Goal: Task Accomplishment & Management: Manage account settings

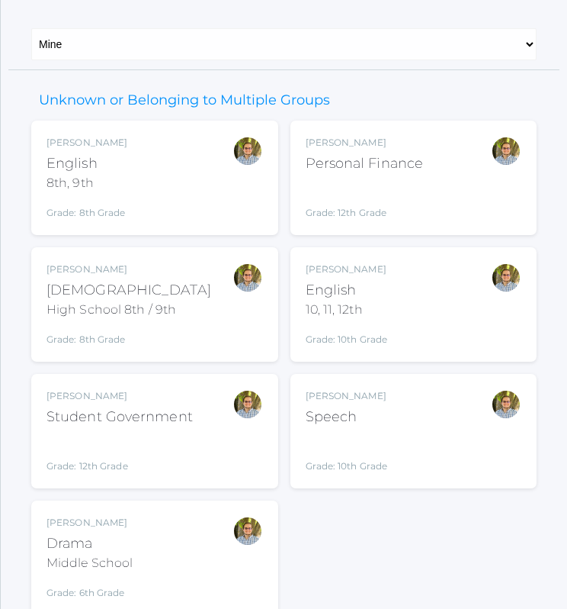
scroll to position [181, 0]
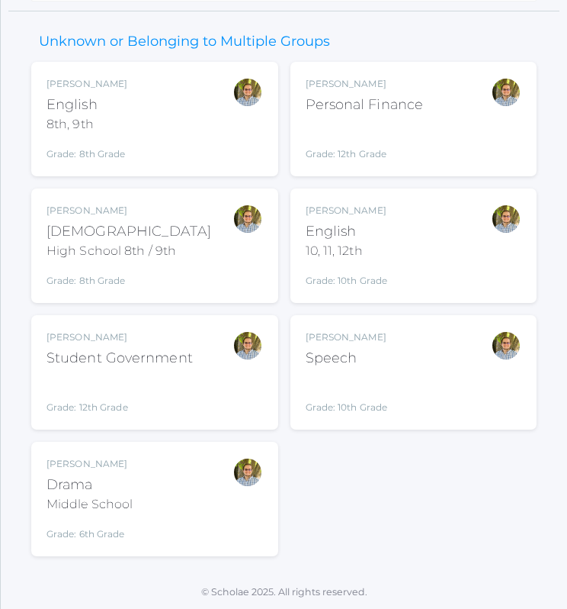
click at [223, 268] on div "Kylen Braileanu Bible High School 8th / 9th Grade: 8th Grade HSBIBLE" at bounding box center [155, 246] width 217 height 84
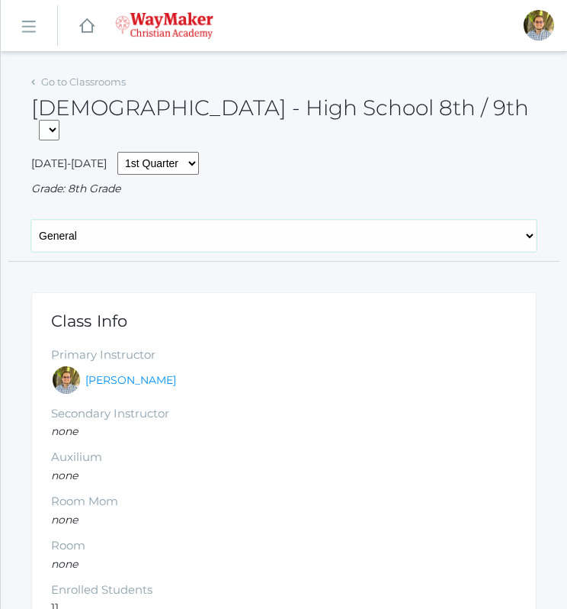
click at [252, 223] on select "General Attendance Attd Summary Gradebook Lesson Plans Students Contacts Schedu…" at bounding box center [284, 236] width 506 height 32
select select "/classrooms/2530/lesson_plans?term=1"
click at [31, 220] on select "General Attendance Attd Summary Gradebook Lesson Plans Students Contacts Schedu…" at bounding box center [284, 236] width 506 height 32
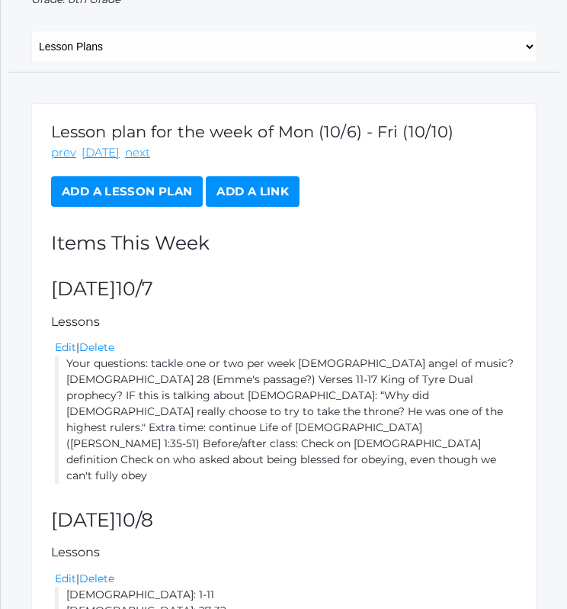
scroll to position [278, 0]
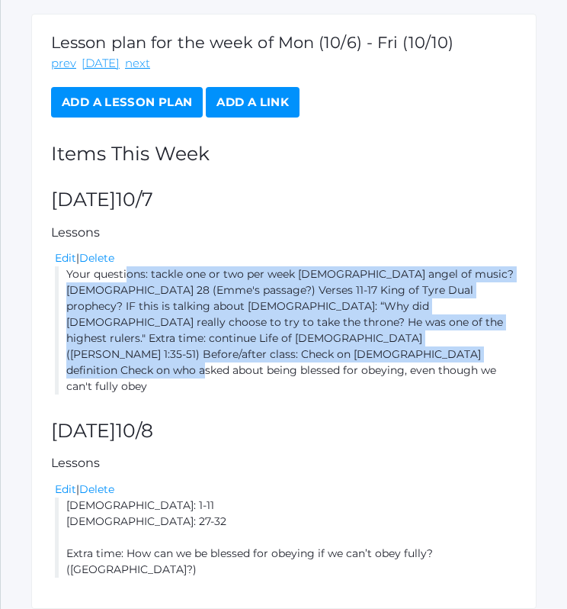
drag, startPoint x: 66, startPoint y: 251, endPoint x: 264, endPoint y: 336, distance: 215.6
click at [264, 336] on li "Your questions: tackle one or two per week [DEMOGRAPHIC_DATA] angel of music? […" at bounding box center [286, 330] width 462 height 128
click at [67, 251] on link "Edit" at bounding box center [65, 258] width 21 height 14
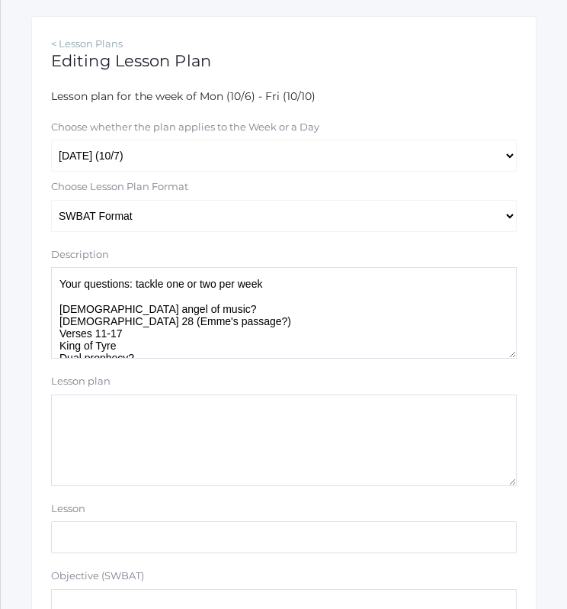
scroll to position [255, 0]
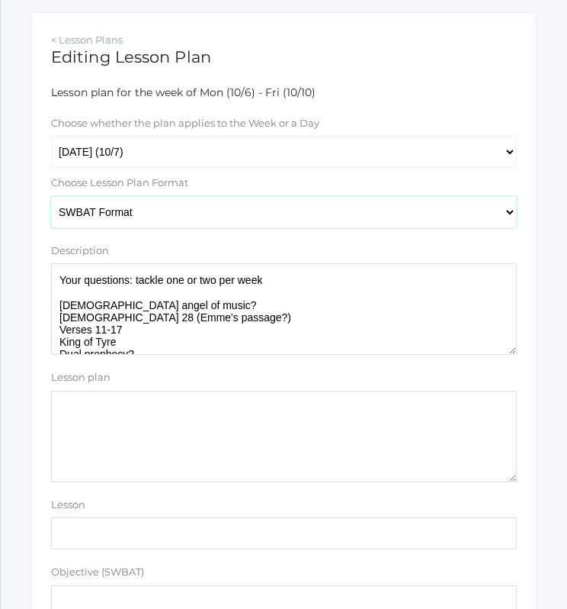
click at [355, 207] on select "Traditional Format SWBAT Format" at bounding box center [284, 212] width 466 height 32
select select "legacy"
click at [51, 196] on select "Traditional Format SWBAT Format" at bounding box center [284, 212] width 466 height 32
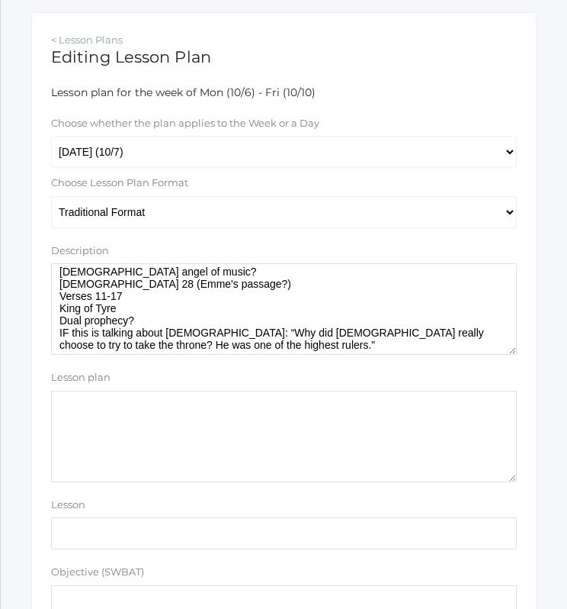
scroll to position [112, 0]
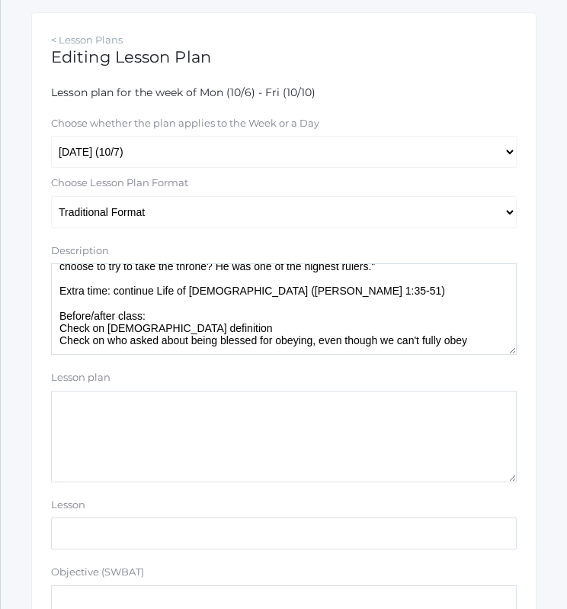
drag, startPoint x: 59, startPoint y: 281, endPoint x: 479, endPoint y: 341, distance: 424.4
click at [479, 341] on textarea "Your questions: tackle one or two per week [DEMOGRAPHIC_DATA] angel of music? […" at bounding box center [284, 309] width 466 height 92
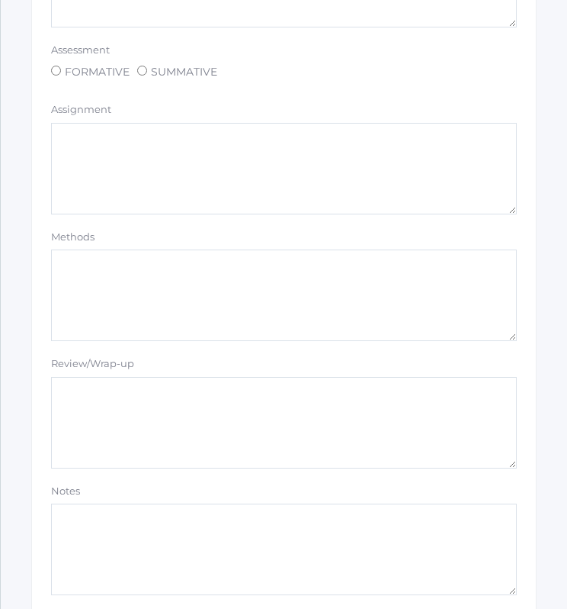
scroll to position [1349, 0]
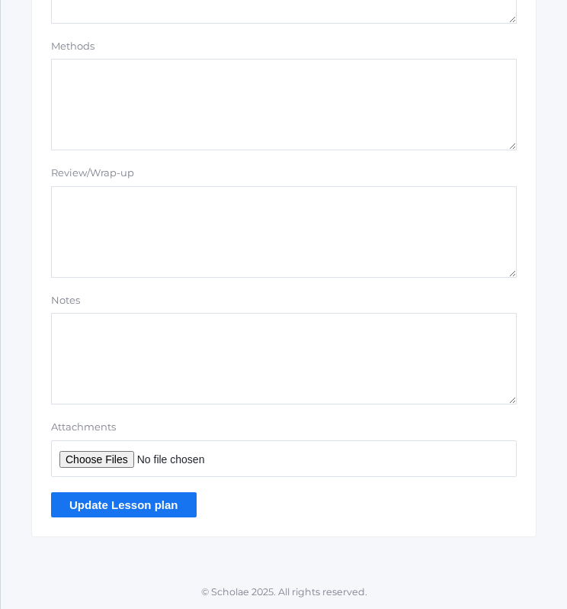
click at [130, 508] on input "Update Lesson plan" at bounding box center [124, 504] width 146 height 25
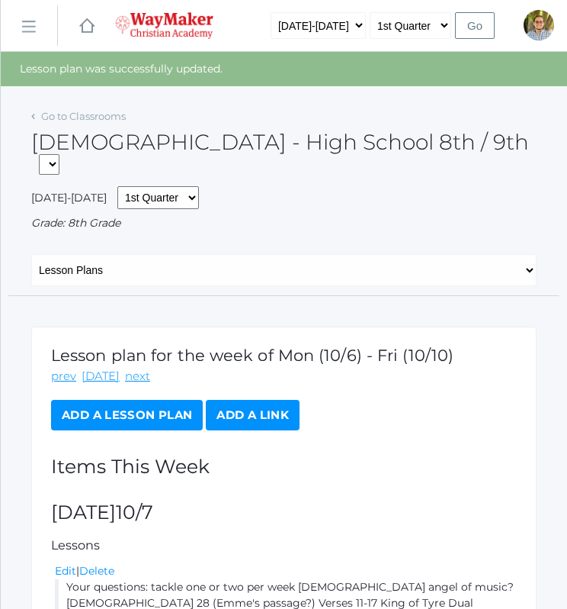
click at [98, 124] on div "[DEMOGRAPHIC_DATA] - High School 8th / 9th FINANCE - Personal Finance SG - Stud…" at bounding box center [284, 145] width 506 height 81
click at [95, 121] on link "Go to Classrooms" at bounding box center [83, 116] width 85 height 12
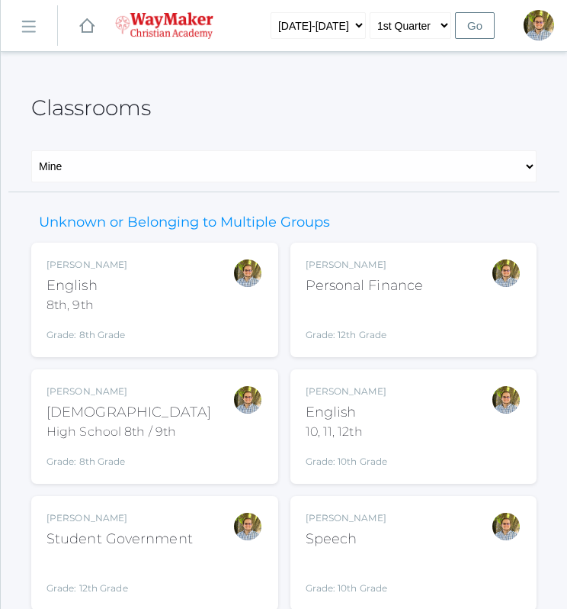
click at [217, 316] on div "[PERSON_NAME] [DEMOGRAPHIC_DATA] 8th, 9th Grade: 8th Grade 08ENGLISH" at bounding box center [155, 300] width 217 height 84
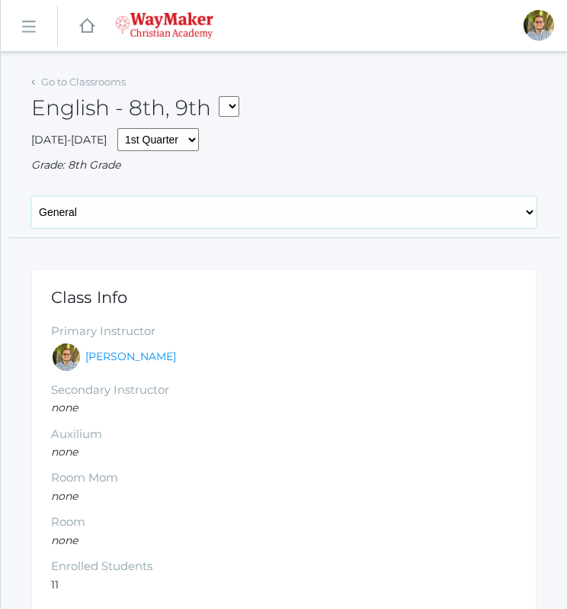
click at [233, 220] on select "General Attendance Attd Summary Gradebook Lesson Plans Students Contacts Schedu…" at bounding box center [284, 212] width 506 height 32
select select "/classrooms/2528/lesson_plans?term=1"
click at [31, 196] on select "General Attendance Attd Summary Gradebook Lesson Plans Students Contacts Schedu…" at bounding box center [284, 212] width 506 height 32
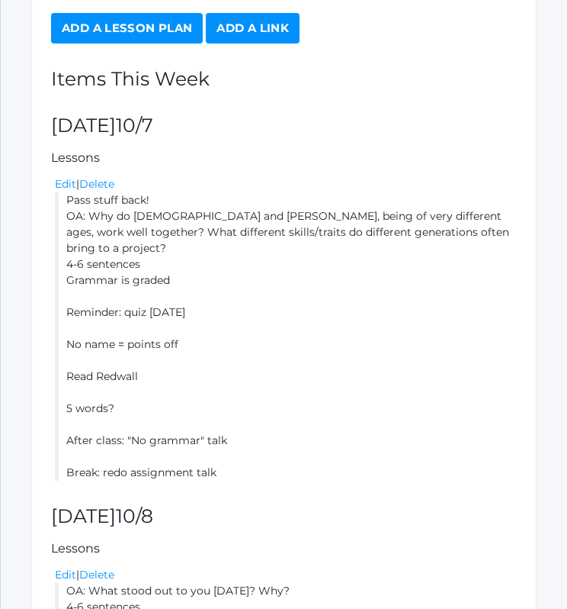
scroll to position [336, 0]
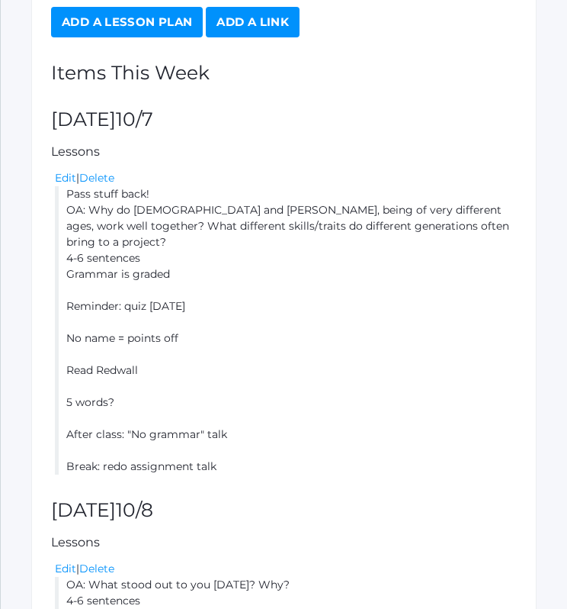
drag, startPoint x: 66, startPoint y: 193, endPoint x: 230, endPoint y: 460, distance: 313.7
click at [230, 460] on li "Pass stuff back! OA: Why do Methuselah and Matthias, being of very different ag…" at bounding box center [286, 330] width 462 height 288
copy li "Pass stuff back! OA: Why do Methuselah and Matthias, being of very different ag…"
click at [343, 332] on li "Pass stuff back! OA: Why do Methuselah and Matthias, being of very different ag…" at bounding box center [286, 330] width 462 height 288
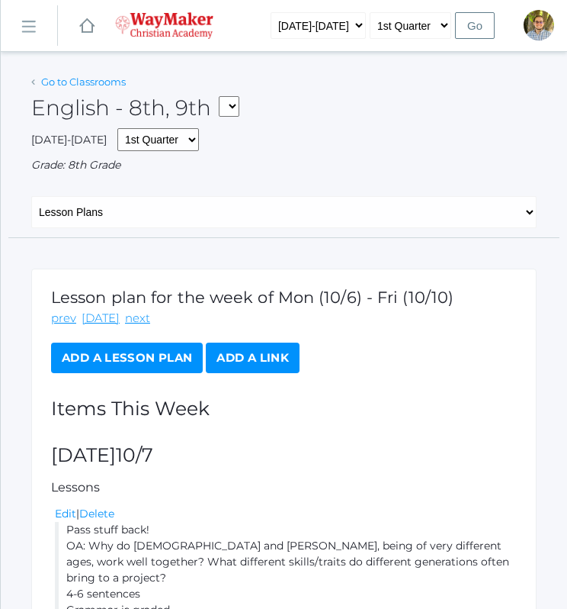
click at [84, 79] on link "Go to Classrooms" at bounding box center [83, 81] width 85 height 12
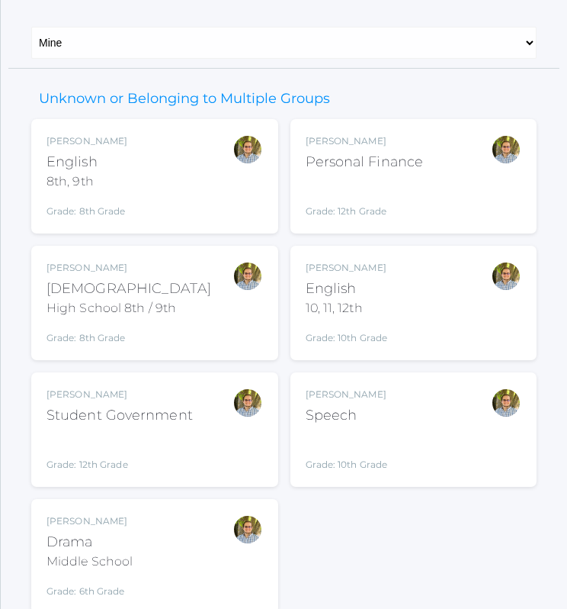
scroll to position [127, 0]
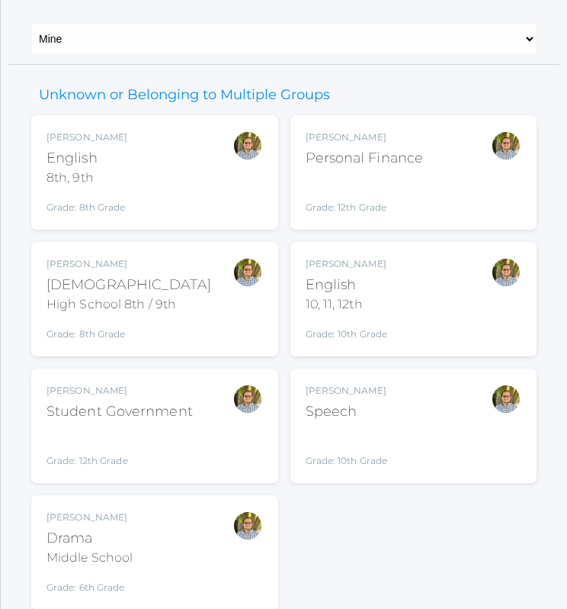
click at [420, 281] on div "Kylen Braileanu English 10, 11, 12th Grade: 10th Grade HSENGLISH" at bounding box center [414, 299] width 217 height 84
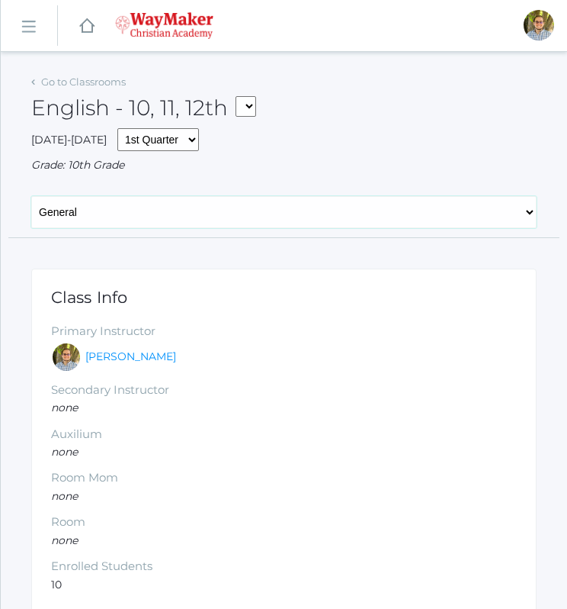
click at [275, 217] on select "General Attendance Attd Summary Gradebook Lesson Plans Students Contacts Schedu…" at bounding box center [284, 212] width 506 height 32
select select "/classrooms/2527/lesson_plans?term=1"
click at [31, 196] on select "General Attendance Attd Summary Gradebook Lesson Plans Students Contacts Schedu…" at bounding box center [284, 212] width 506 height 32
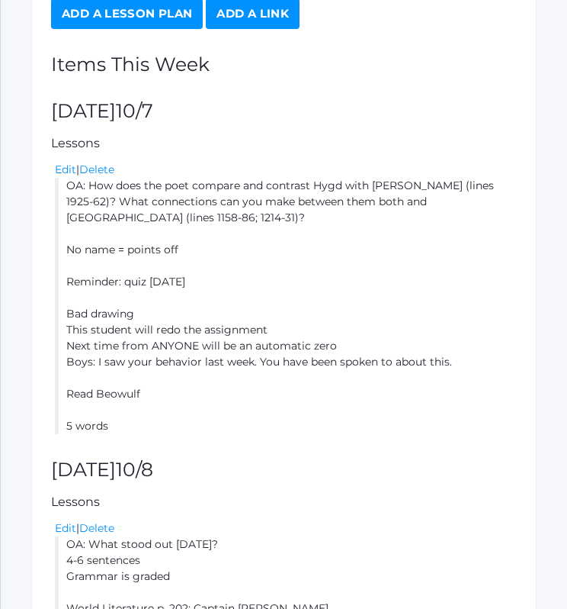
scroll to position [345, 0]
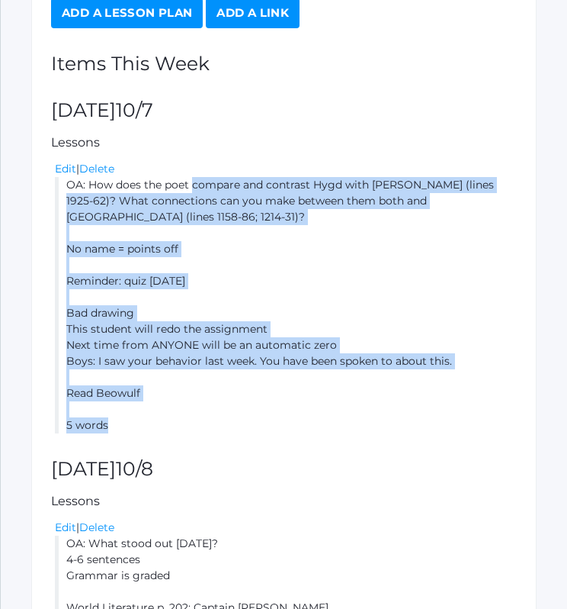
drag, startPoint x: 67, startPoint y: 185, endPoint x: 127, endPoint y: 426, distance: 247.5
click at [127, 426] on li "OA: How does the poet compare and contrast Hygd with [PERSON_NAME] (lines 1925-…" at bounding box center [286, 305] width 462 height 256
copy li "OA: How does the poet compare and contrast Hygd with [PERSON_NAME] (lines 1925-…"
click at [394, 275] on li "OA: How does the poet compare and contrast Hygd with [PERSON_NAME] (lines 1925-…" at bounding box center [286, 305] width 462 height 256
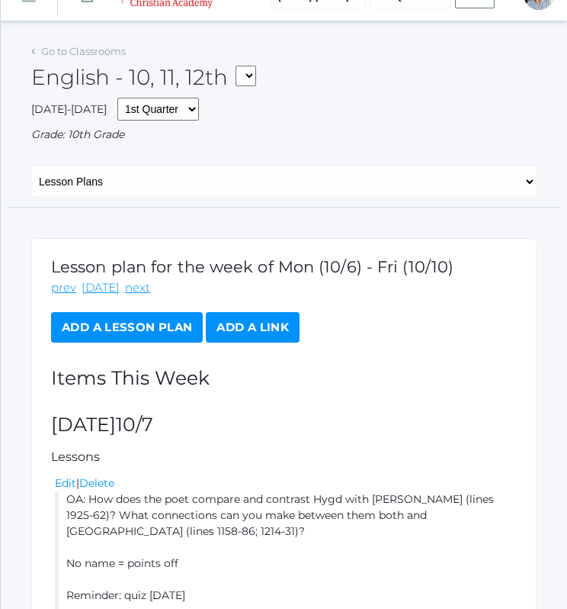
scroll to position [0, 0]
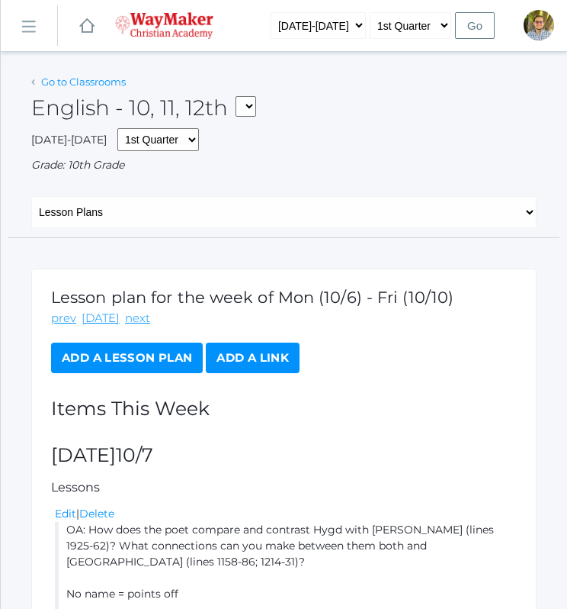
click at [81, 78] on link "Go to Classrooms" at bounding box center [83, 81] width 85 height 12
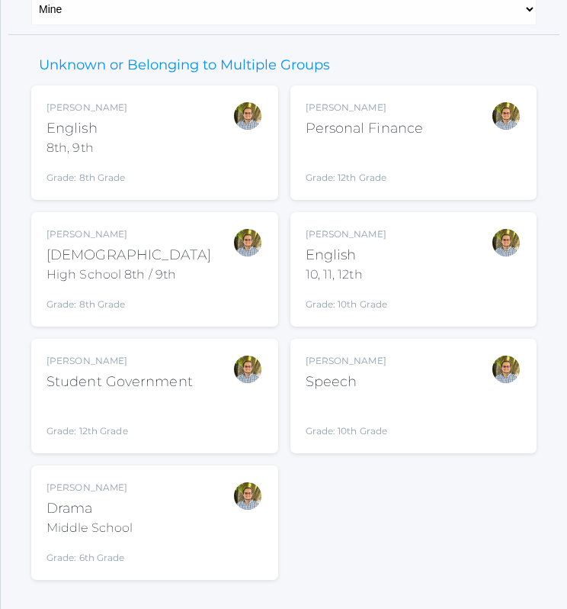
scroll to position [181, 0]
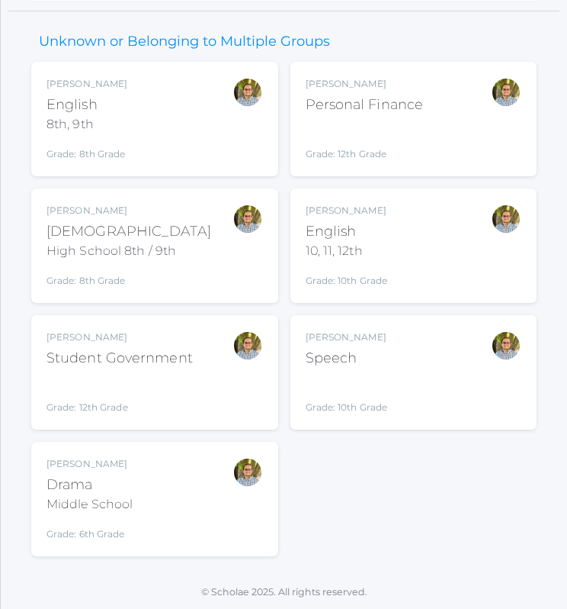
click at [198, 490] on div "Kylen Braileanu Drama Middle School Grade: 6th Grade THEATER" at bounding box center [155, 499] width 217 height 84
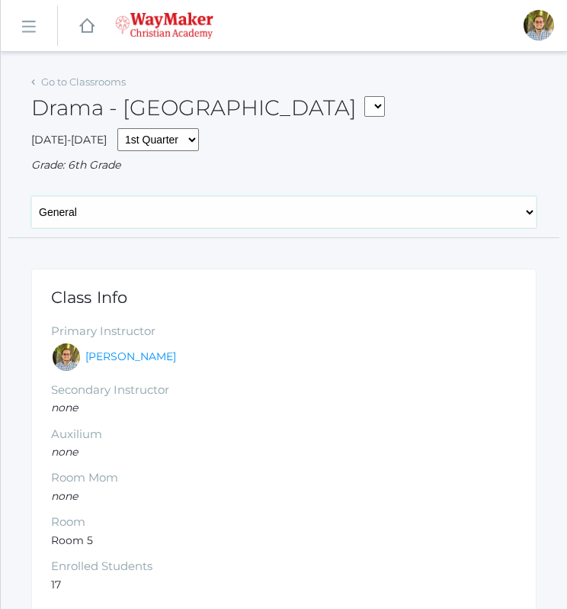
click at [275, 208] on select "General Attendance Attd Summary Gradebook Lesson Plans Students Contacts Schedu…" at bounding box center [284, 212] width 506 height 32
select select "/classrooms/2547/lesson_plans?term=1"
click at [31, 196] on select "General Attendance Attd Summary Gradebook Lesson Plans Students Contacts Schedu…" at bounding box center [284, 212] width 506 height 32
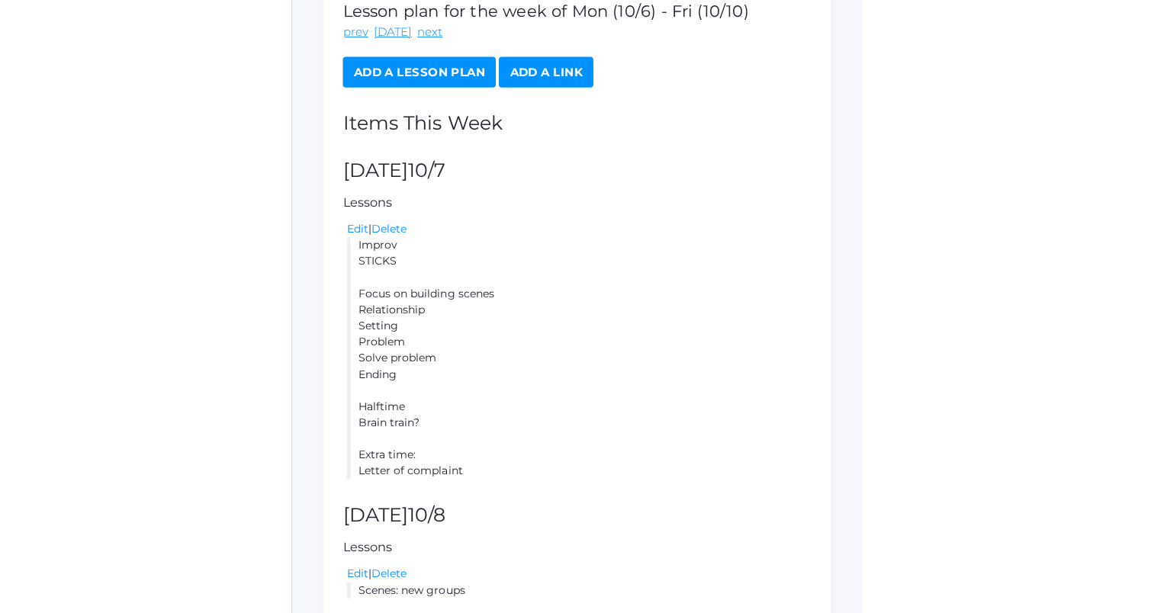
scroll to position [287, 0]
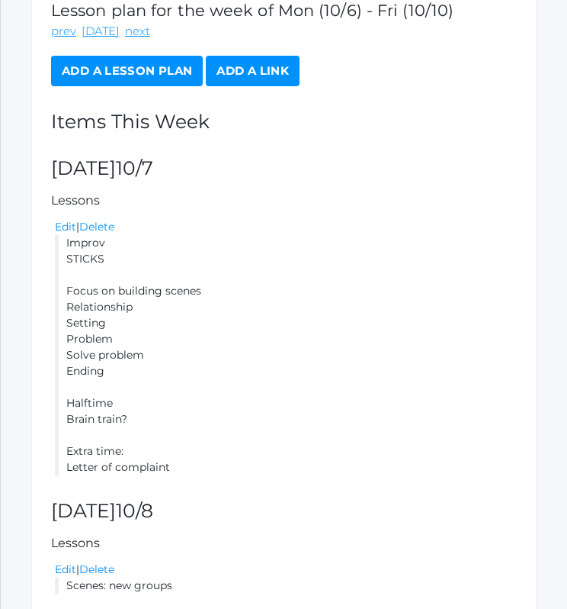
drag, startPoint x: 63, startPoint y: 241, endPoint x: 180, endPoint y: 467, distance: 254.8
click at [180, 467] on li "Improv STICKS Focus on building scenes Relationship Setting Problem Solve probl…" at bounding box center [286, 355] width 462 height 240
copy li "Improv STICKS Focus on building scenes Relationship Setting Problem Solve probl…"
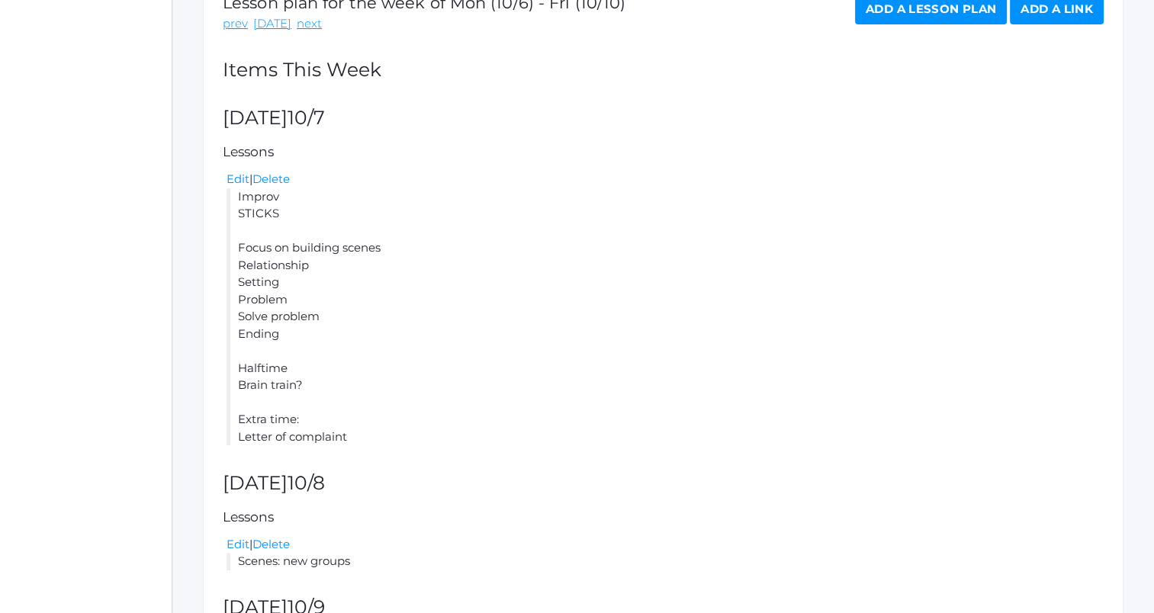
click at [567, 327] on li "Improv STICKS Focus on building scenes Relationship Setting Problem Solve probl…" at bounding box center [664, 317] width 877 height 258
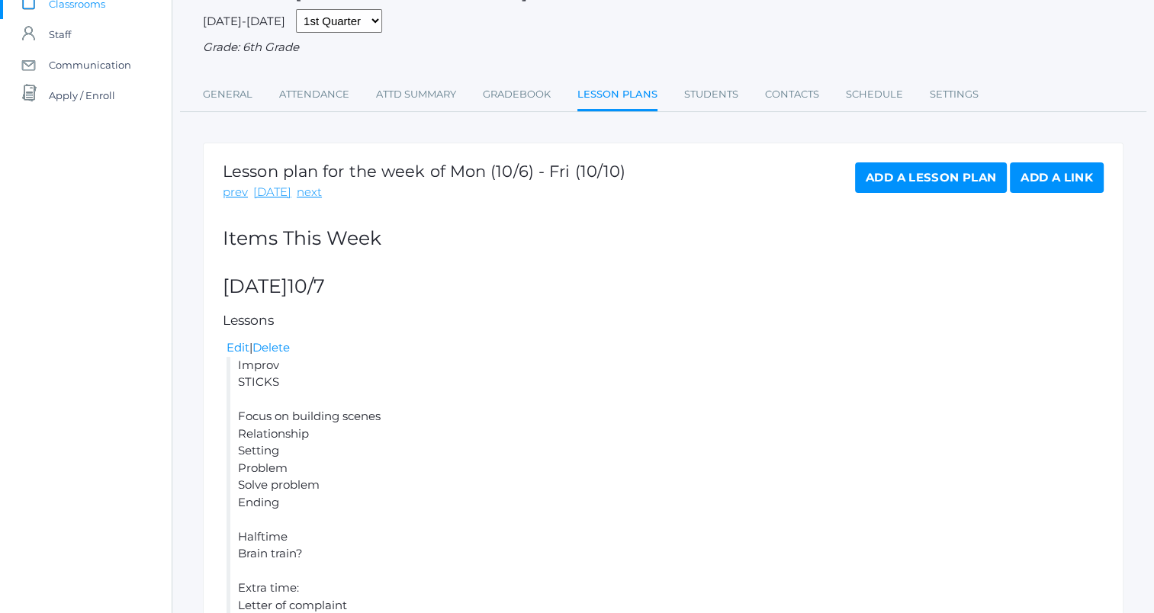
scroll to position [0, 0]
